Goal: Information Seeking & Learning: Check status

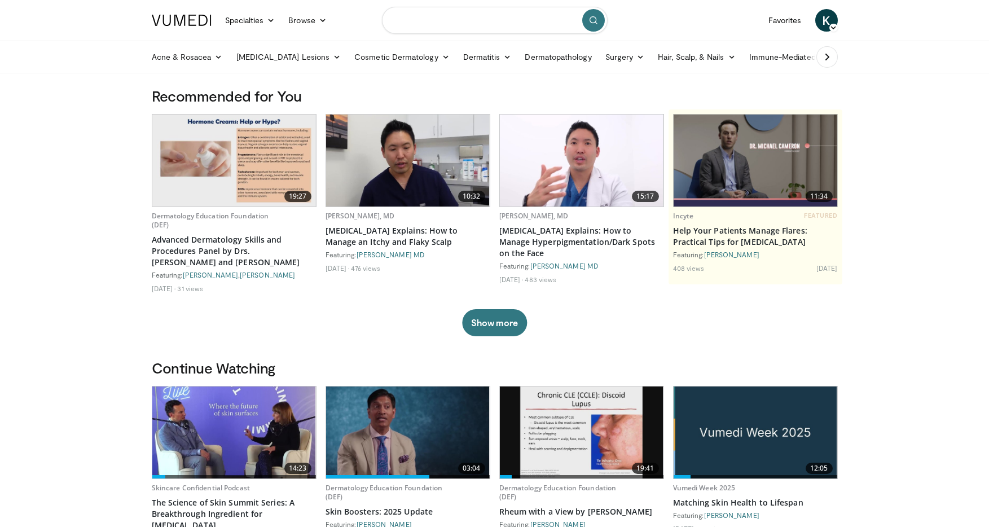
click at [507, 17] on input "Search topics, interventions" at bounding box center [495, 20] width 226 height 27
type input "********"
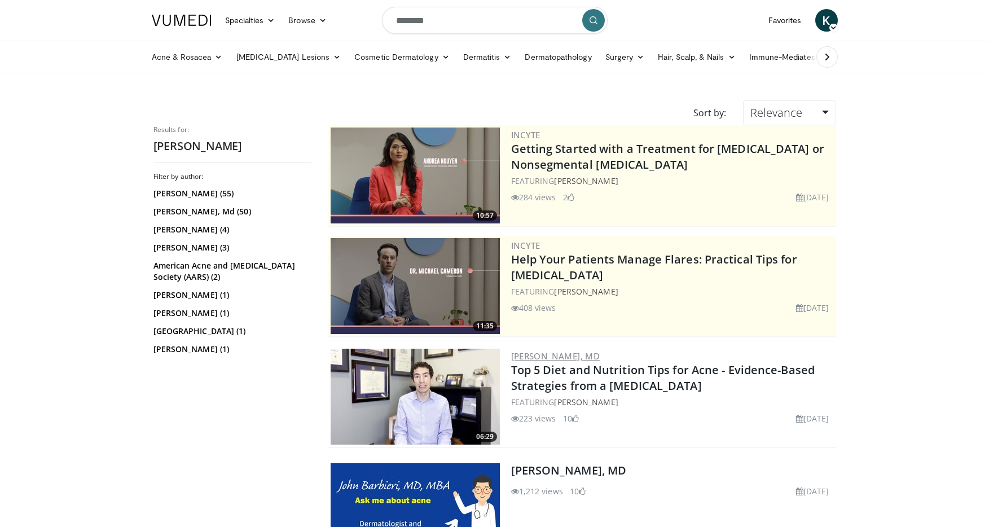
click at [570, 354] on link "John Barbieri, MD" at bounding box center [555, 355] width 89 height 11
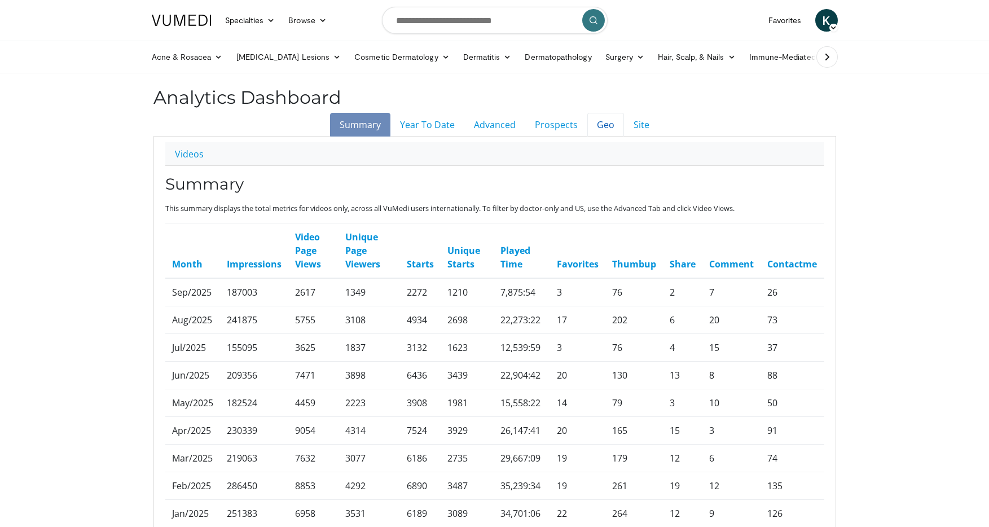
click at [612, 120] on link "Geo" at bounding box center [605, 125] width 37 height 24
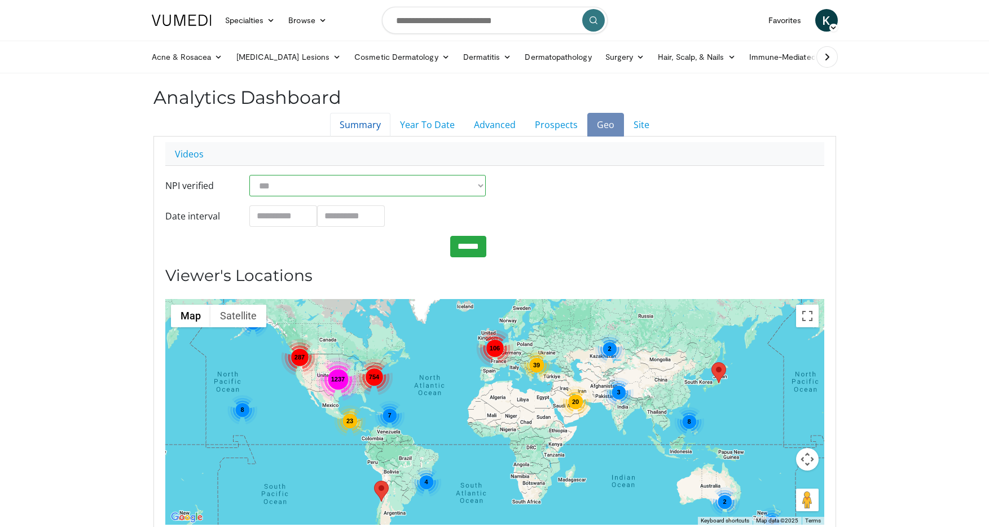
click at [370, 132] on link "Summary" at bounding box center [360, 125] width 60 height 24
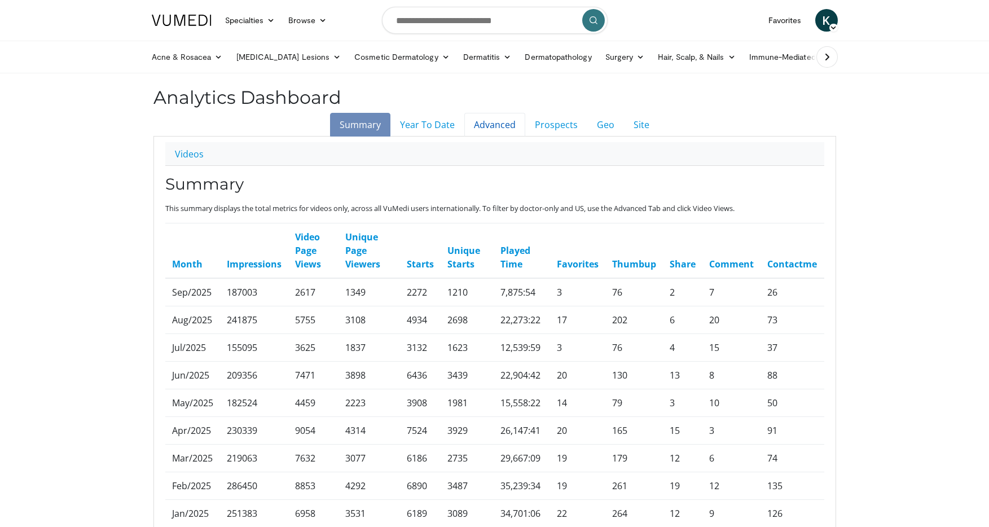
click at [502, 132] on link "Advanced" at bounding box center [494, 125] width 61 height 24
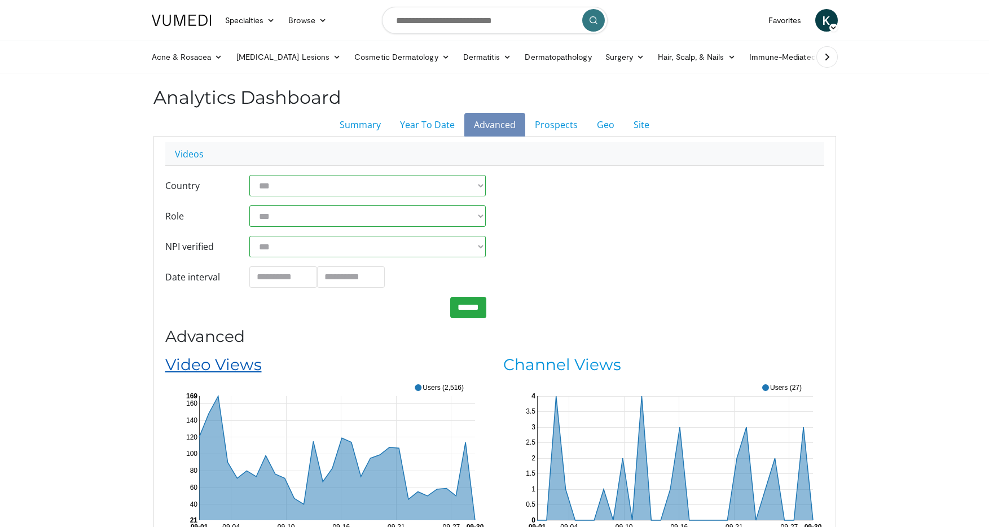
click at [235, 366] on link "Video Views" at bounding box center [213, 364] width 96 height 19
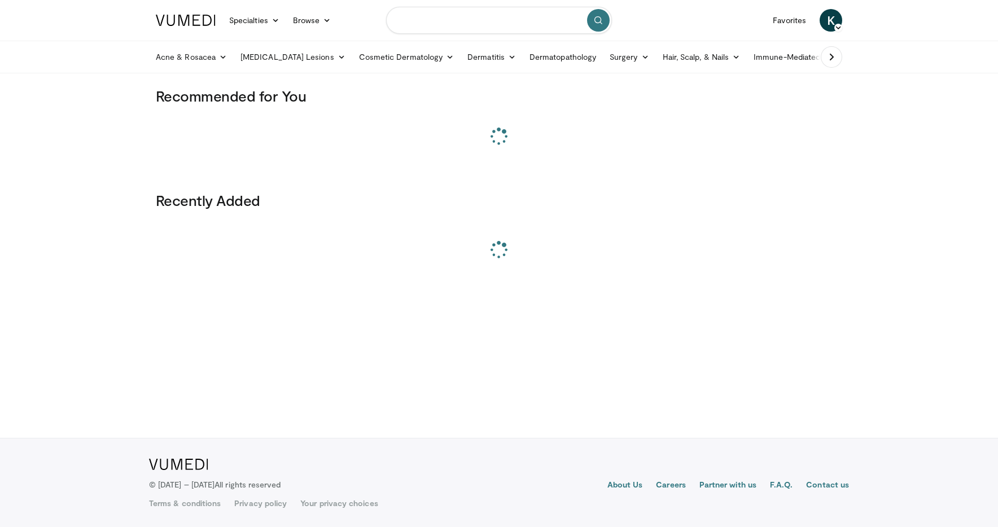
drag, startPoint x: 0, startPoint y: 0, endPoint x: 412, endPoint y: 23, distance: 413.0
click at [412, 23] on input "Search topics, interventions" at bounding box center [499, 20] width 226 height 27
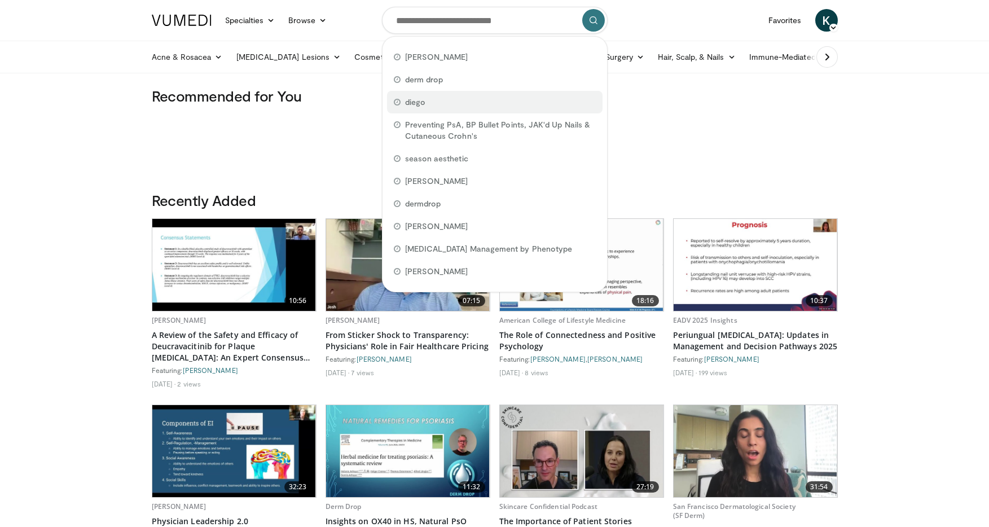
click at [448, 100] on div "diego" at bounding box center [495, 102] width 216 height 23
type input "*****"
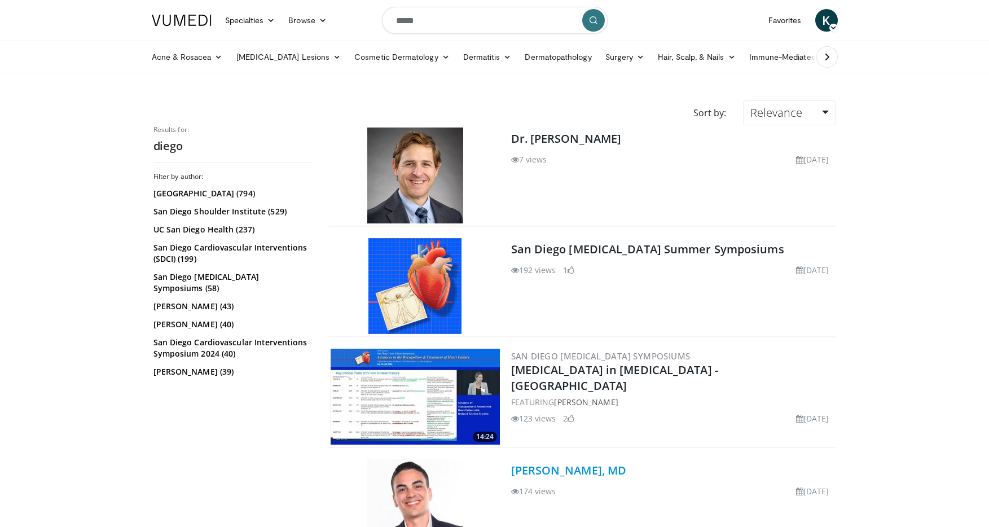
click at [592, 467] on link "[PERSON_NAME], MD" at bounding box center [569, 470] width 116 height 15
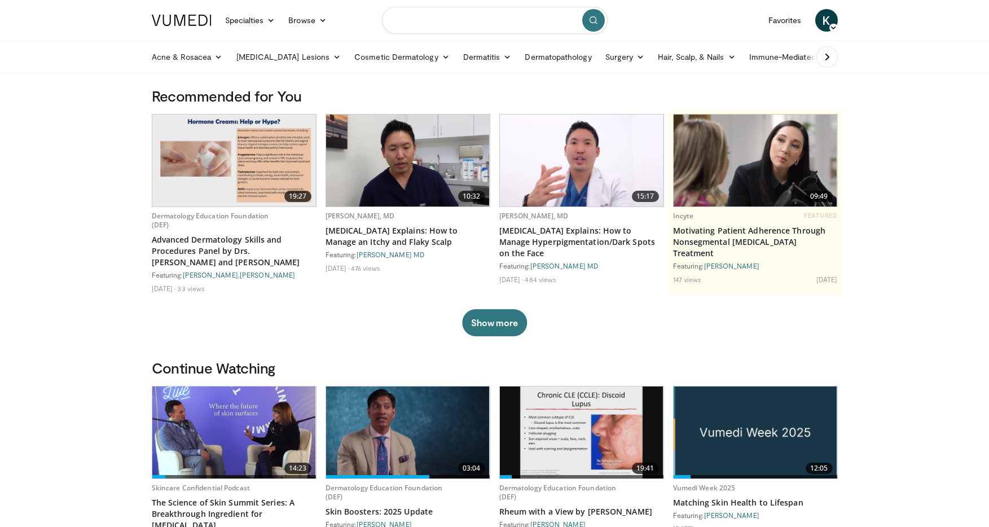
click at [456, 17] on input "Search topics, interventions" at bounding box center [495, 20] width 226 height 27
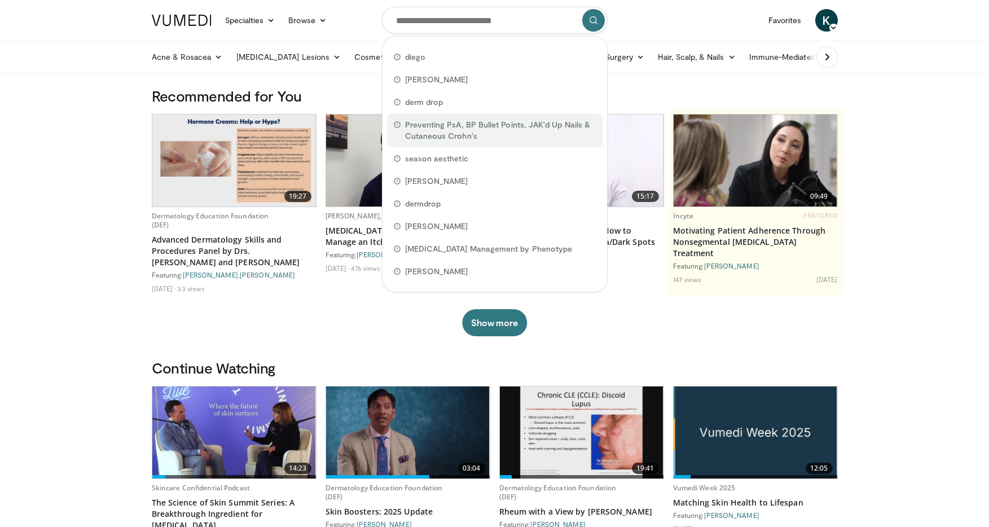
click at [456, 116] on div "Preventing PsA, BP Bullet Points, JAK'd Up Nails & Cutaneous Crohn's" at bounding box center [495, 130] width 216 height 34
type input "**********"
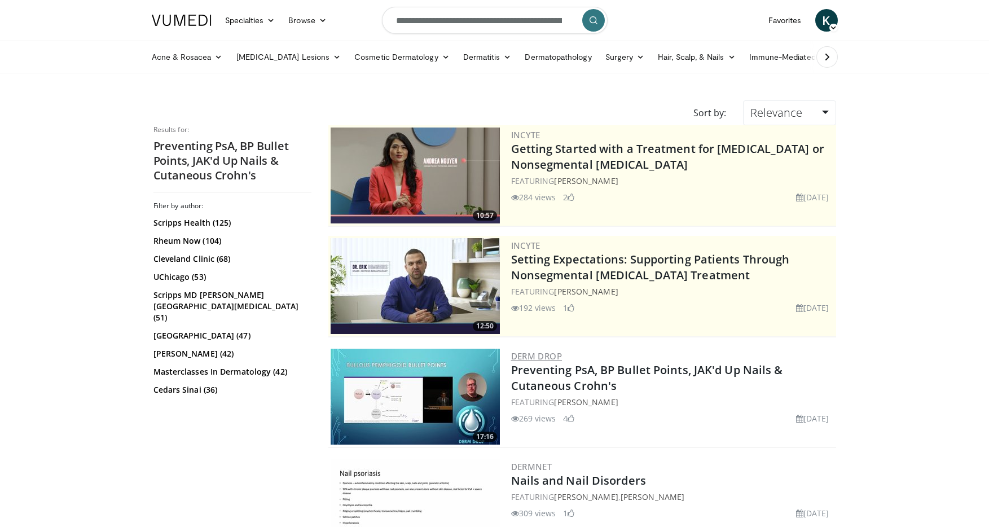
click at [553, 352] on link "Derm Drop" at bounding box center [536, 355] width 51 height 11
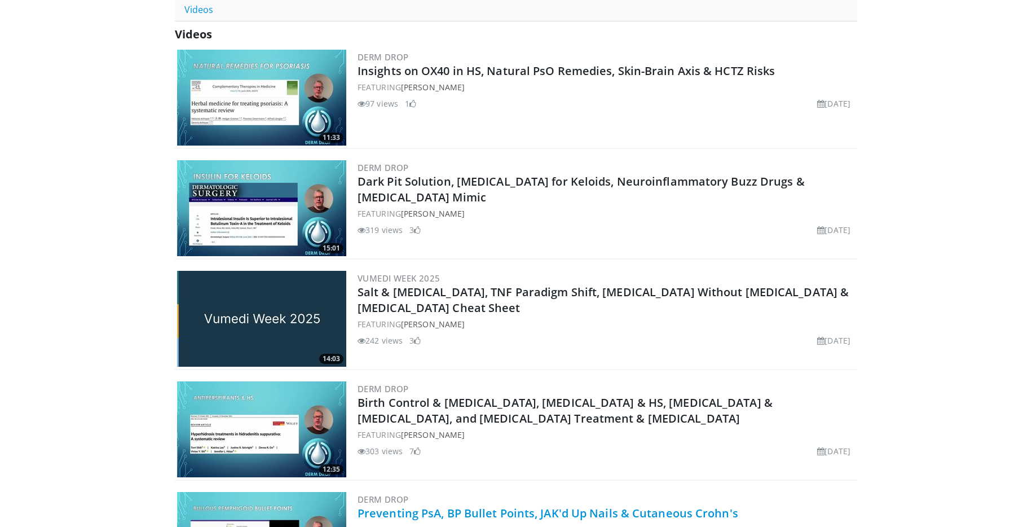
scroll to position [438, 0]
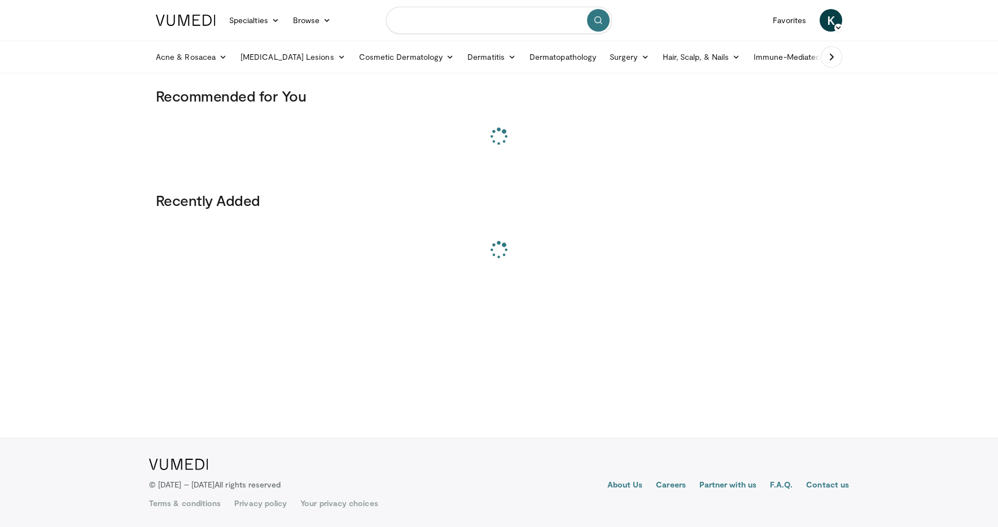
click at [416, 22] on input "Search topics, interventions" at bounding box center [499, 20] width 226 height 27
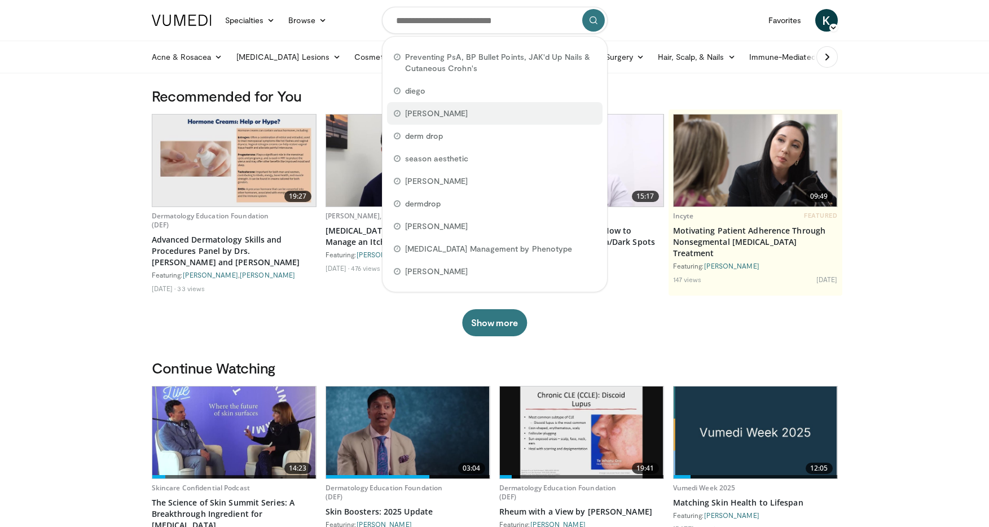
click at [452, 118] on div "[PERSON_NAME]" at bounding box center [495, 113] width 216 height 23
type input "********"
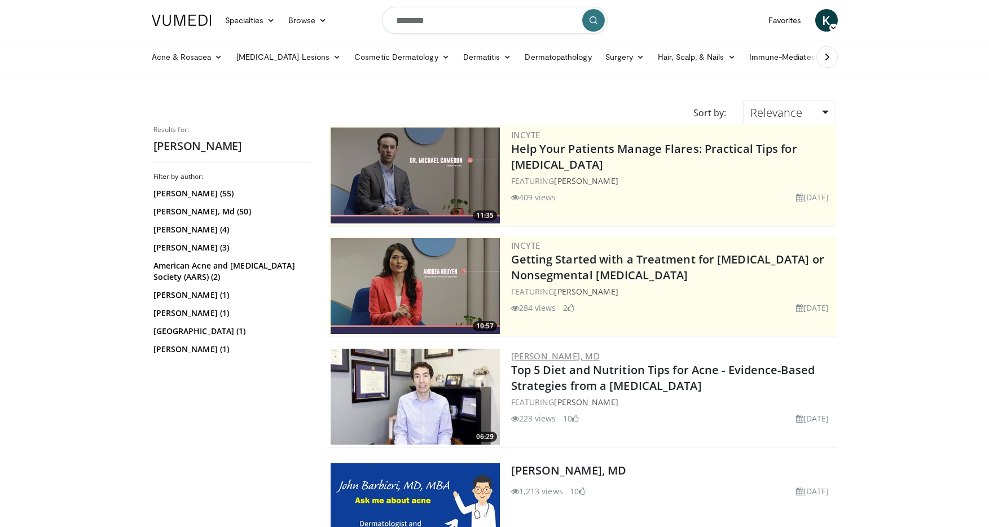
click at [547, 354] on link "John Barbieri, MD" at bounding box center [555, 355] width 89 height 11
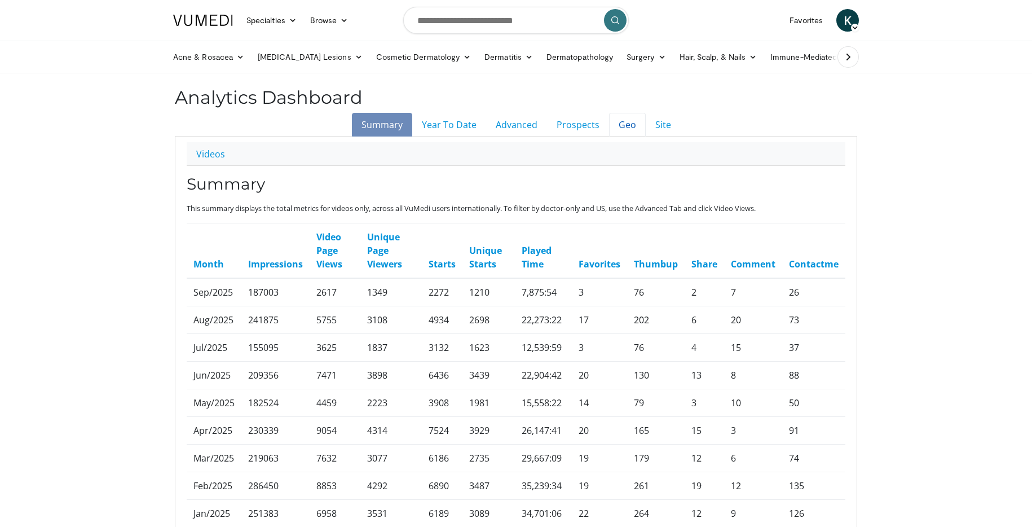
click at [631, 129] on link "Geo" at bounding box center [627, 125] width 37 height 24
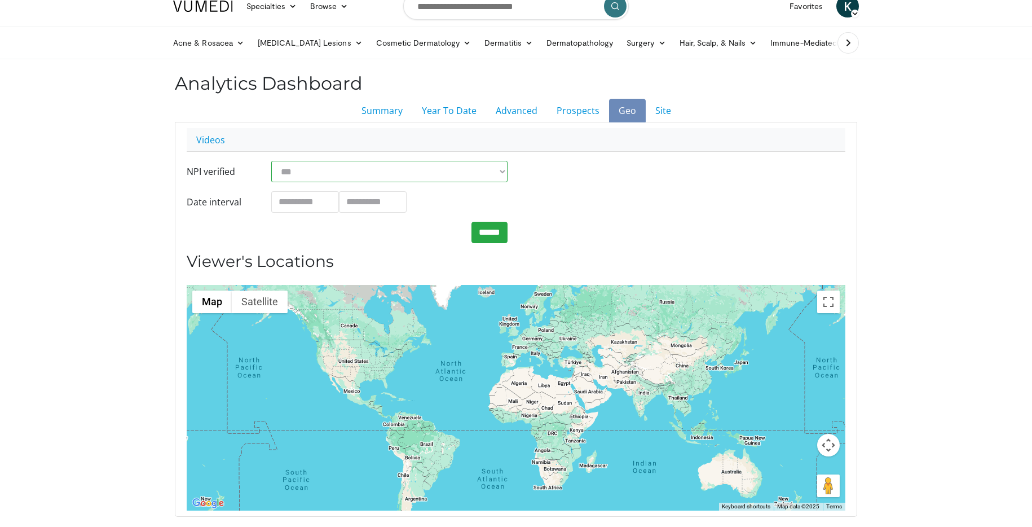
scroll to position [21, 0]
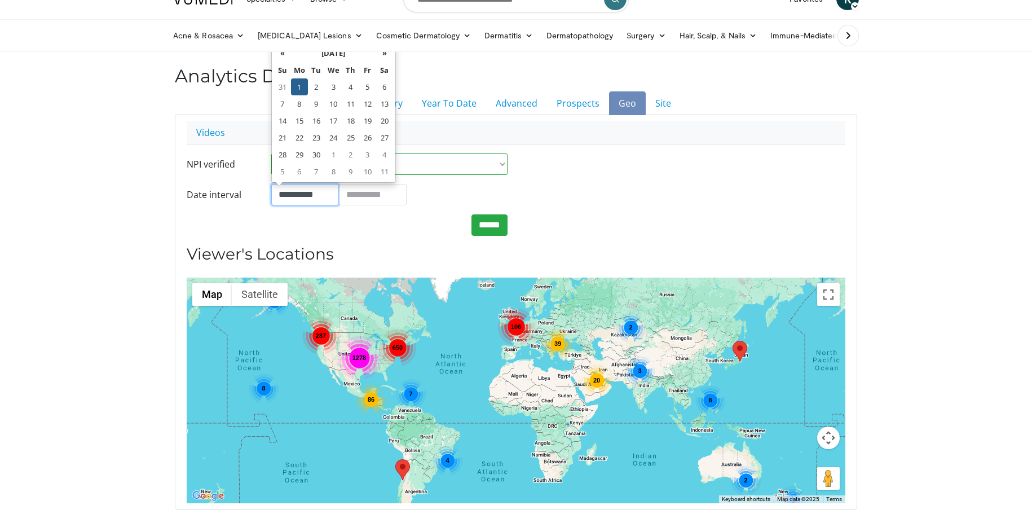
click at [322, 200] on input "**********" at bounding box center [305, 194] width 68 height 21
click at [281, 58] on th "«" at bounding box center [282, 53] width 17 height 17
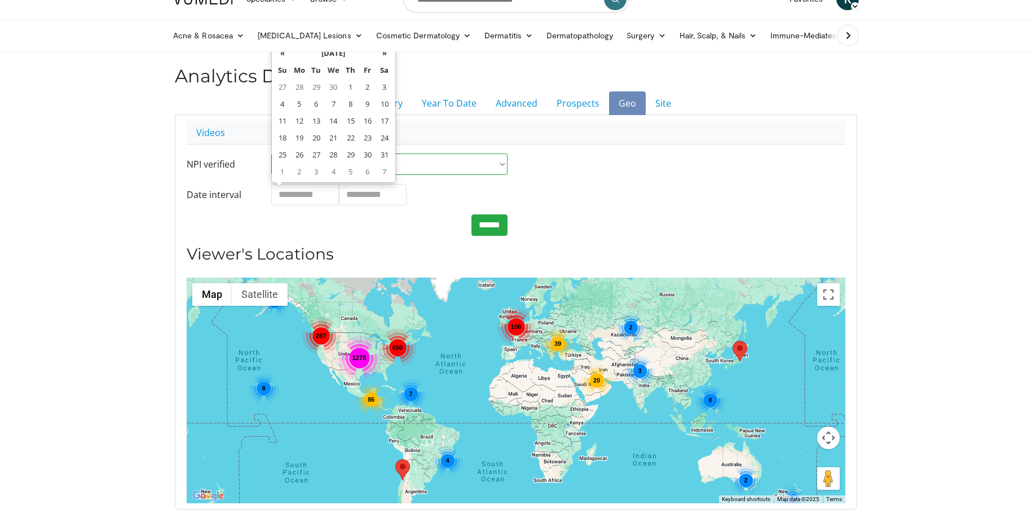
click at [281, 58] on th "«" at bounding box center [282, 53] width 17 height 17
click at [388, 89] on td "1" at bounding box center [384, 86] width 17 height 17
type input "**********"
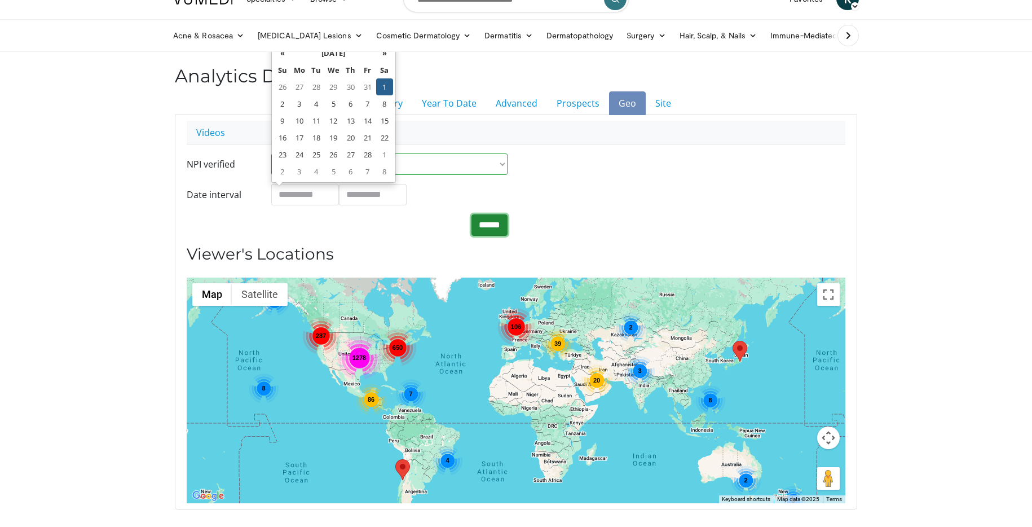
click at [490, 225] on input "******" at bounding box center [490, 224] width 36 height 21
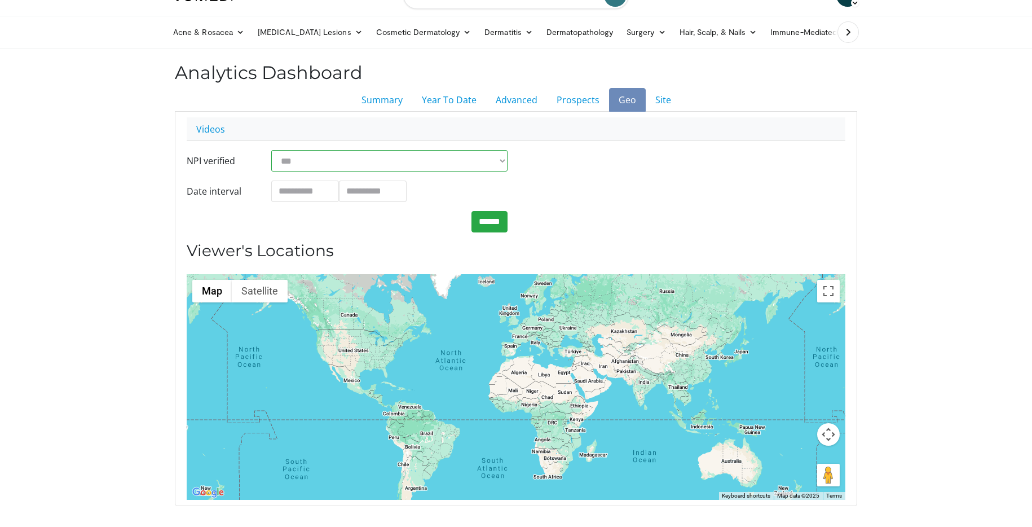
scroll to position [42, 0]
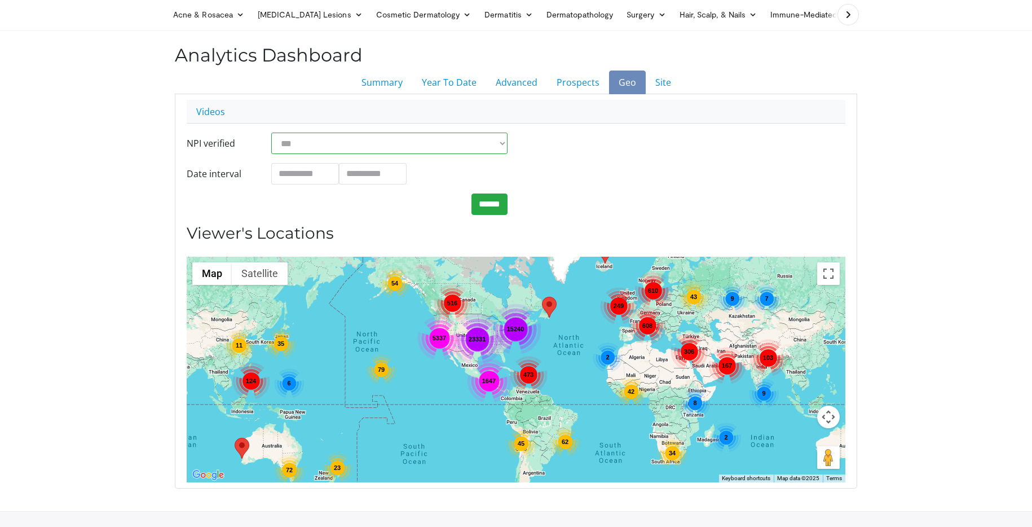
drag, startPoint x: 399, startPoint y: 372, endPoint x: 517, endPoint y: 375, distance: 117.9
click at [517, 375] on div "473" at bounding box center [528, 374] width 37 height 37
click at [491, 349] on div "23331" at bounding box center [477, 339] width 51 height 51
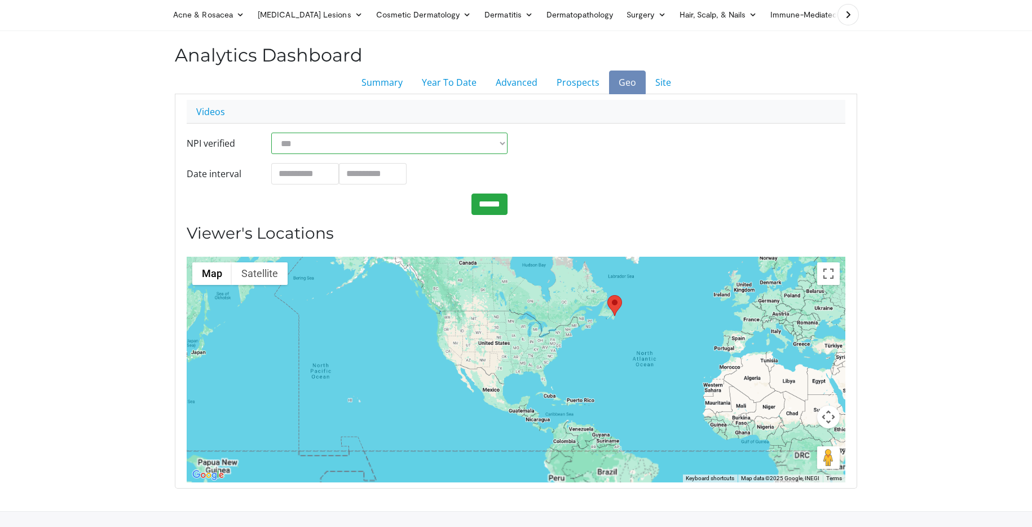
click at [491, 349] on div at bounding box center [516, 370] width 659 height 226
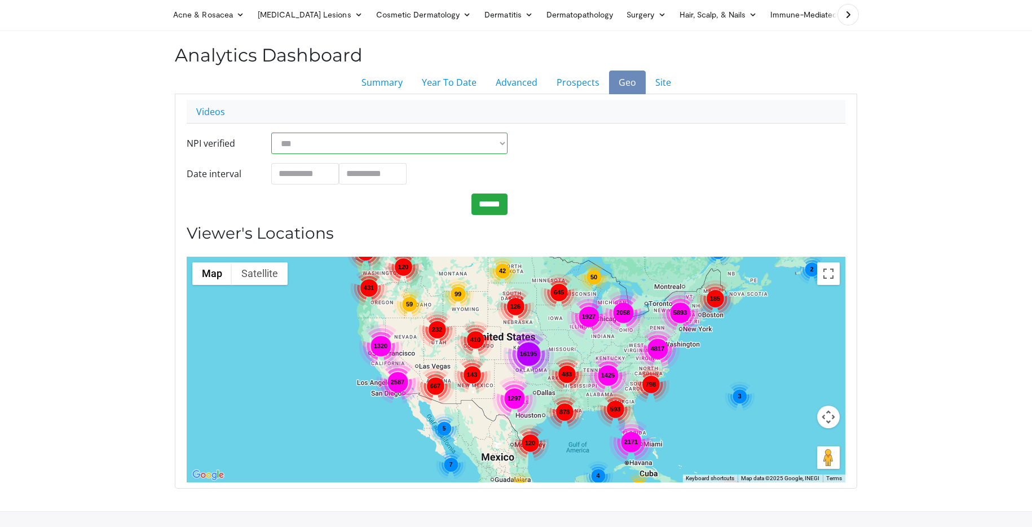
click at [592, 342] on div "5893 2171 16195 2058 2587 645 1297 878 410 4817 483 1927 99 1425 232 208 667 33…" at bounding box center [516, 370] width 659 height 226
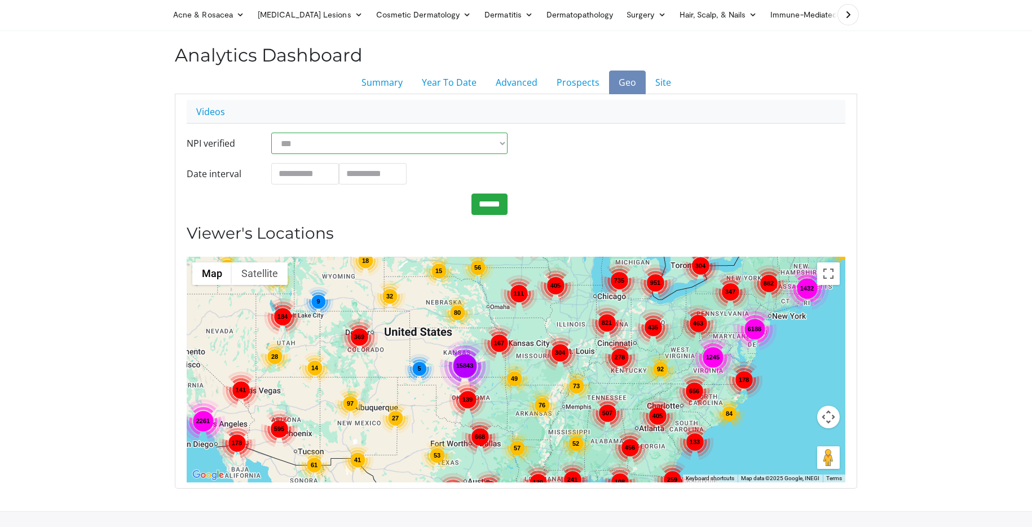
click at [632, 322] on div "882 15843 6188 951 2261 439 53 735 139 369 76 855 81 507 668 141 821 56 1432 40…" at bounding box center [516, 370] width 659 height 226
click at [632, 323] on div "882 15843 6188 951 2261 439 53 735 139 369 76 855 81 507 668 141 821 56 1432 40…" at bounding box center [516, 370] width 659 height 226
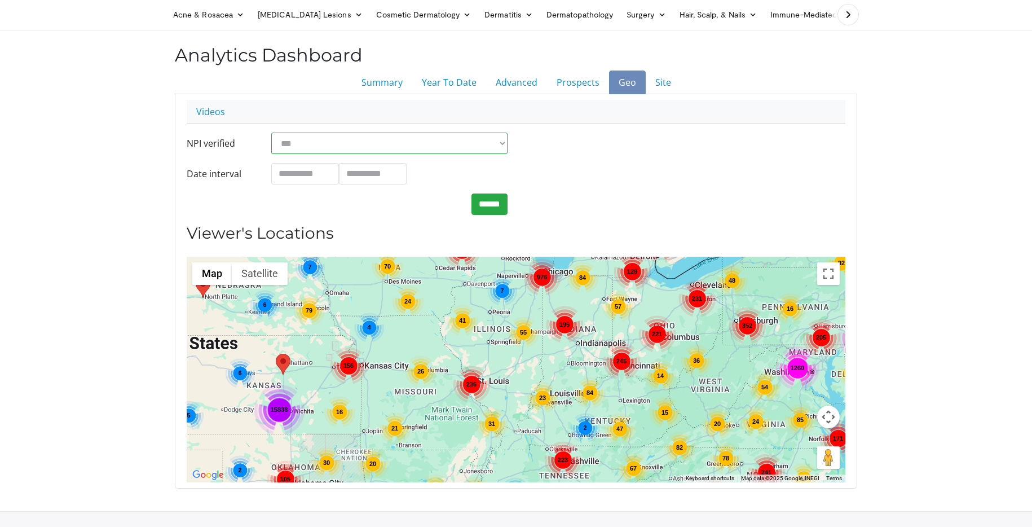
drag, startPoint x: 620, startPoint y: 331, endPoint x: 590, endPoint y: 331, distance: 29.9
click at [590, 331] on div "15838 2274 683 118 976 1260 30 57 51 195 73 221 171 150 291 70 92 182 236 67 35…" at bounding box center [516, 370] width 659 height 226
